Goal: Transaction & Acquisition: Register for event/course

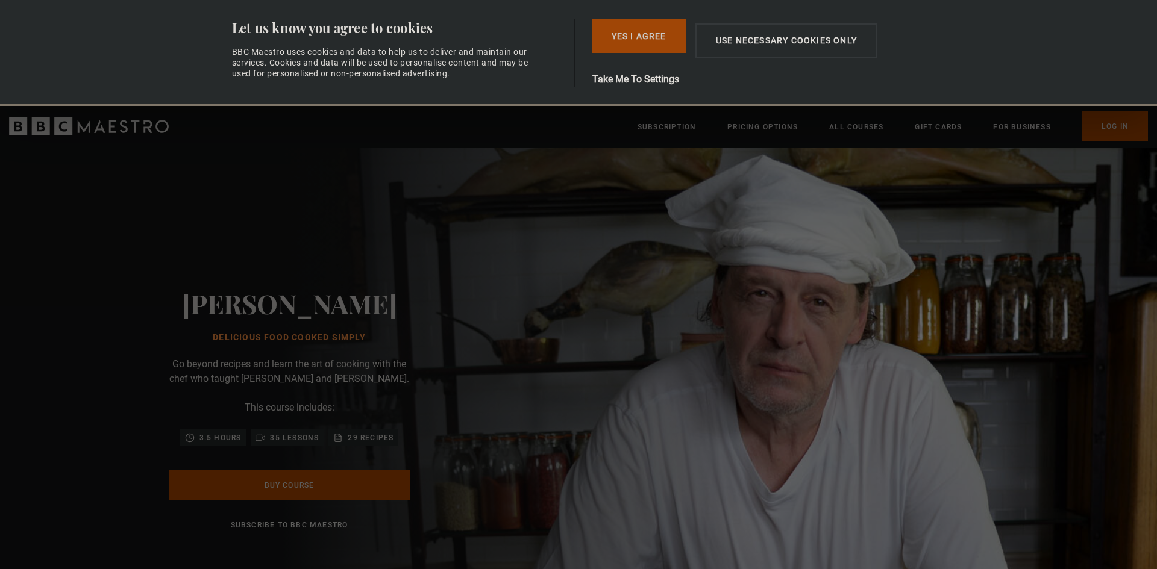
click at [644, 33] on button "Yes I Agree" at bounding box center [638, 36] width 93 height 34
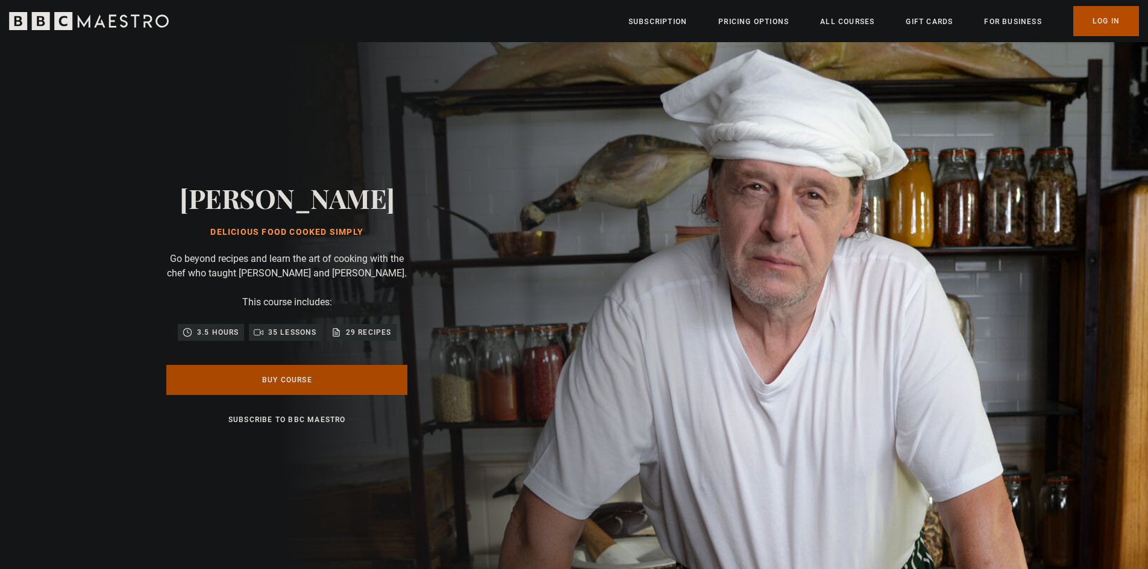
click at [363, 390] on link "Buy Course" at bounding box center [286, 380] width 241 height 30
